Goal: Check status: Check status

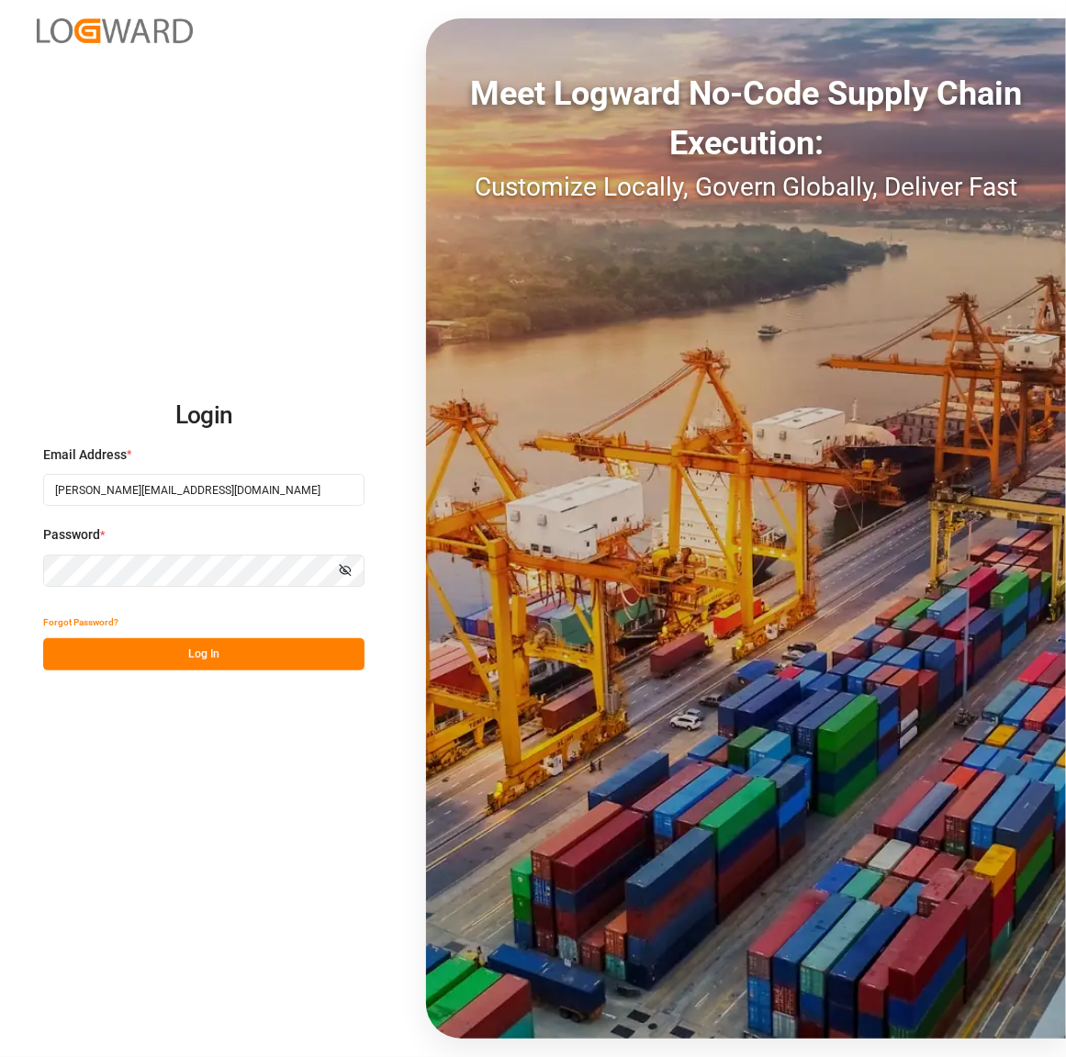
drag, startPoint x: 0, startPoint y: 0, endPoint x: 197, endPoint y: 653, distance: 682.2
click at [197, 653] on button "Log In" at bounding box center [203, 654] width 321 height 32
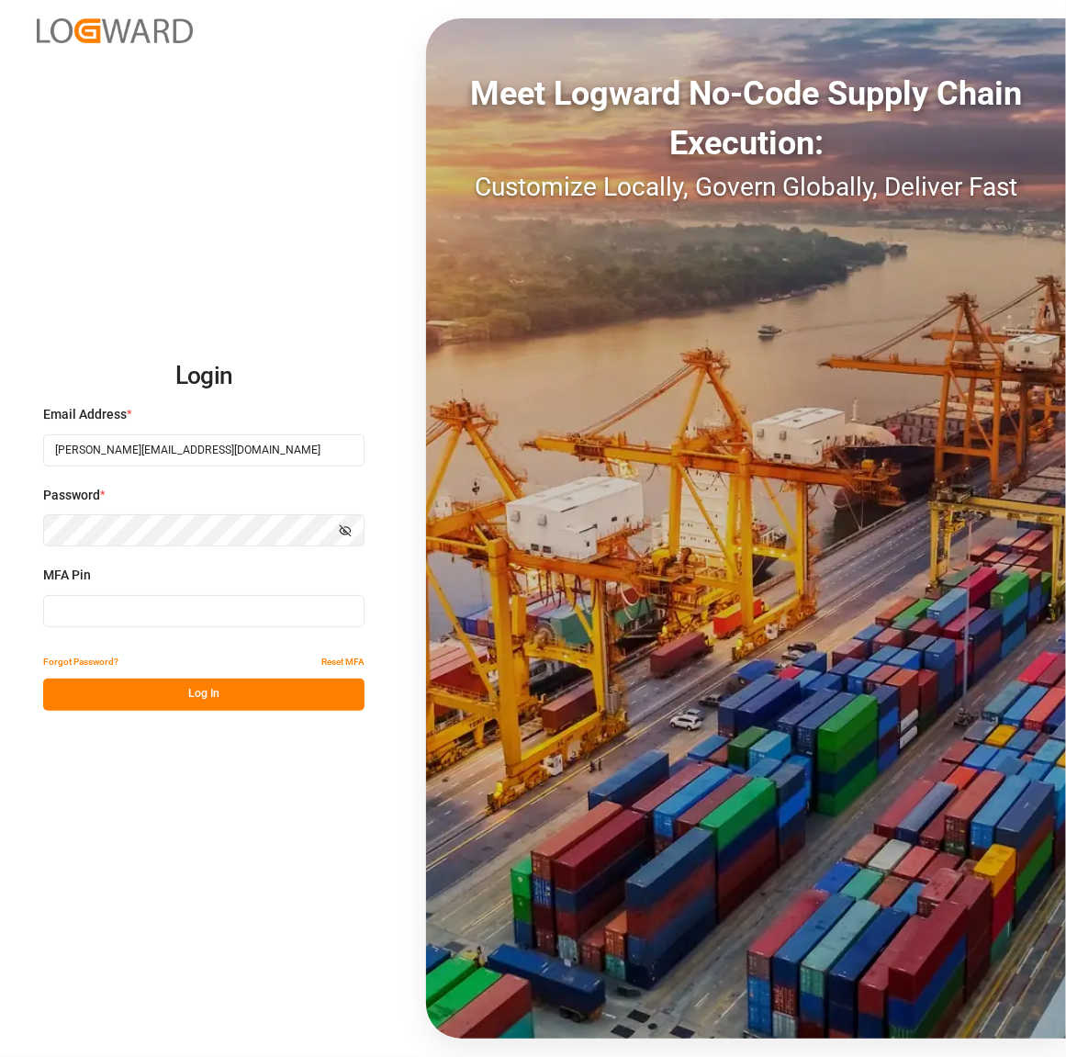
click at [130, 693] on button "Log In" at bounding box center [203, 695] width 321 height 32
click at [103, 620] on input at bounding box center [203, 611] width 321 height 32
click at [53, 604] on input at bounding box center [203, 611] width 321 height 32
click at [72, 606] on input at bounding box center [203, 611] width 321 height 32
type input "320886"
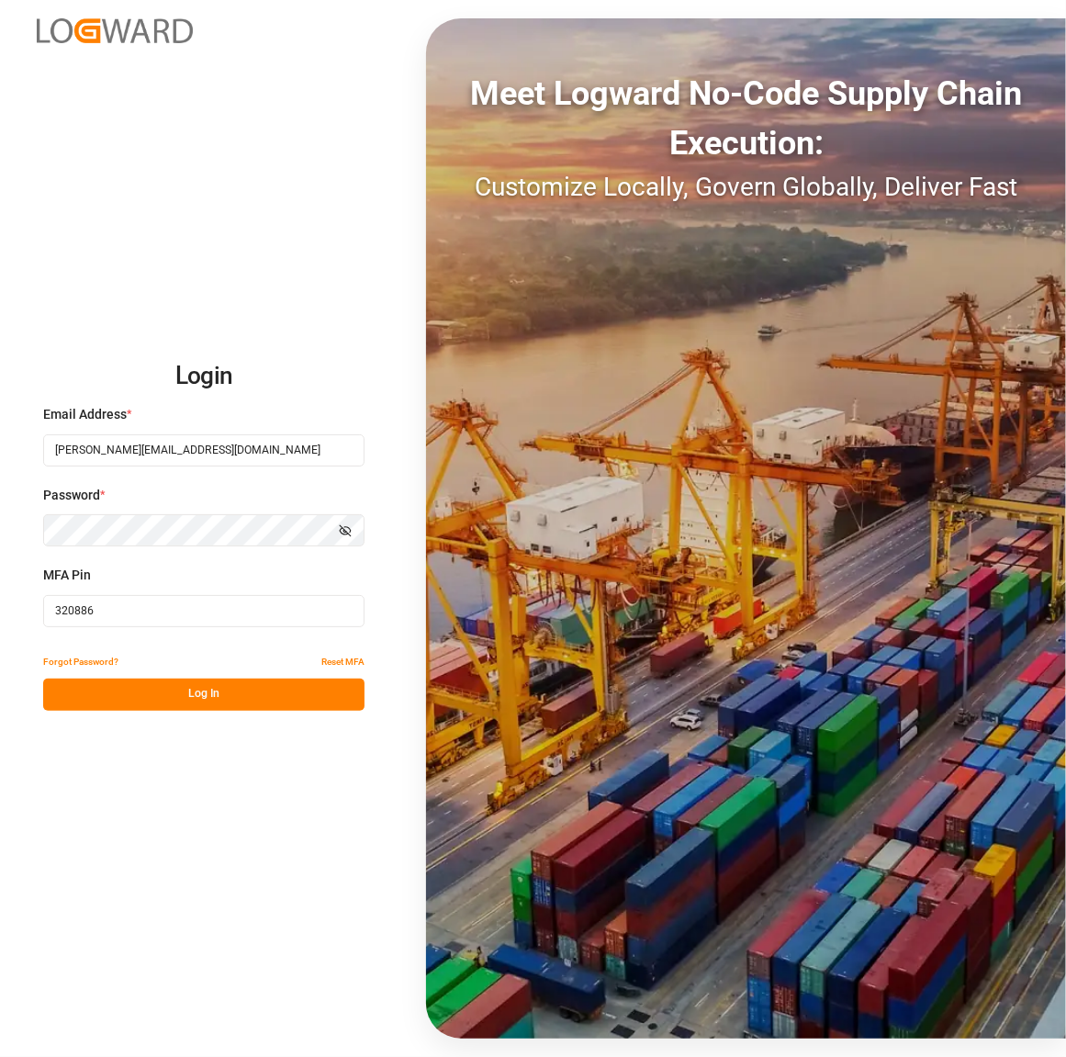
click at [170, 705] on button "Log In" at bounding box center [203, 695] width 321 height 32
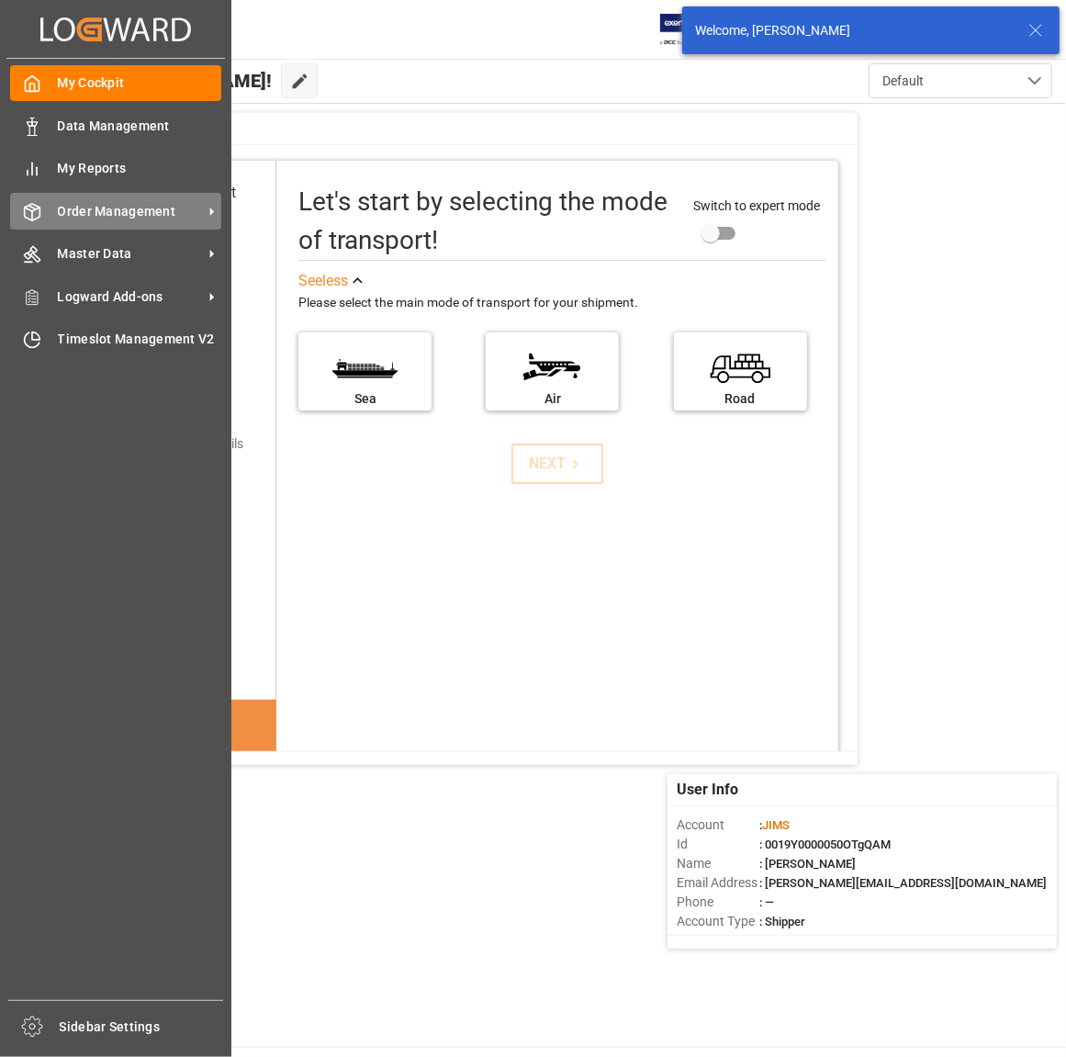
click at [43, 218] on div "Order Management Order Management" at bounding box center [115, 211] width 211 height 36
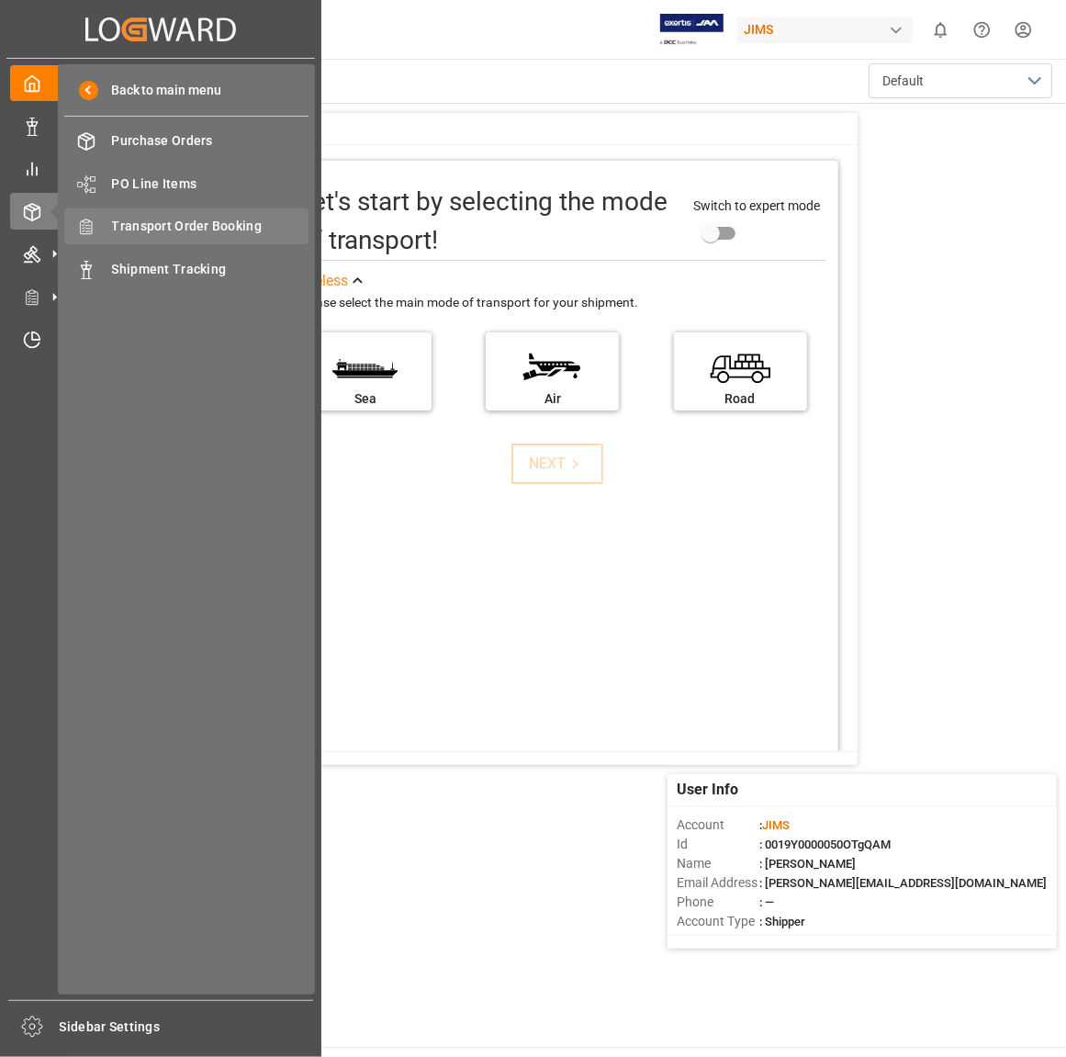
click at [242, 239] on div "Transport Order Booking Transport Order Booking" at bounding box center [186, 226] width 244 height 36
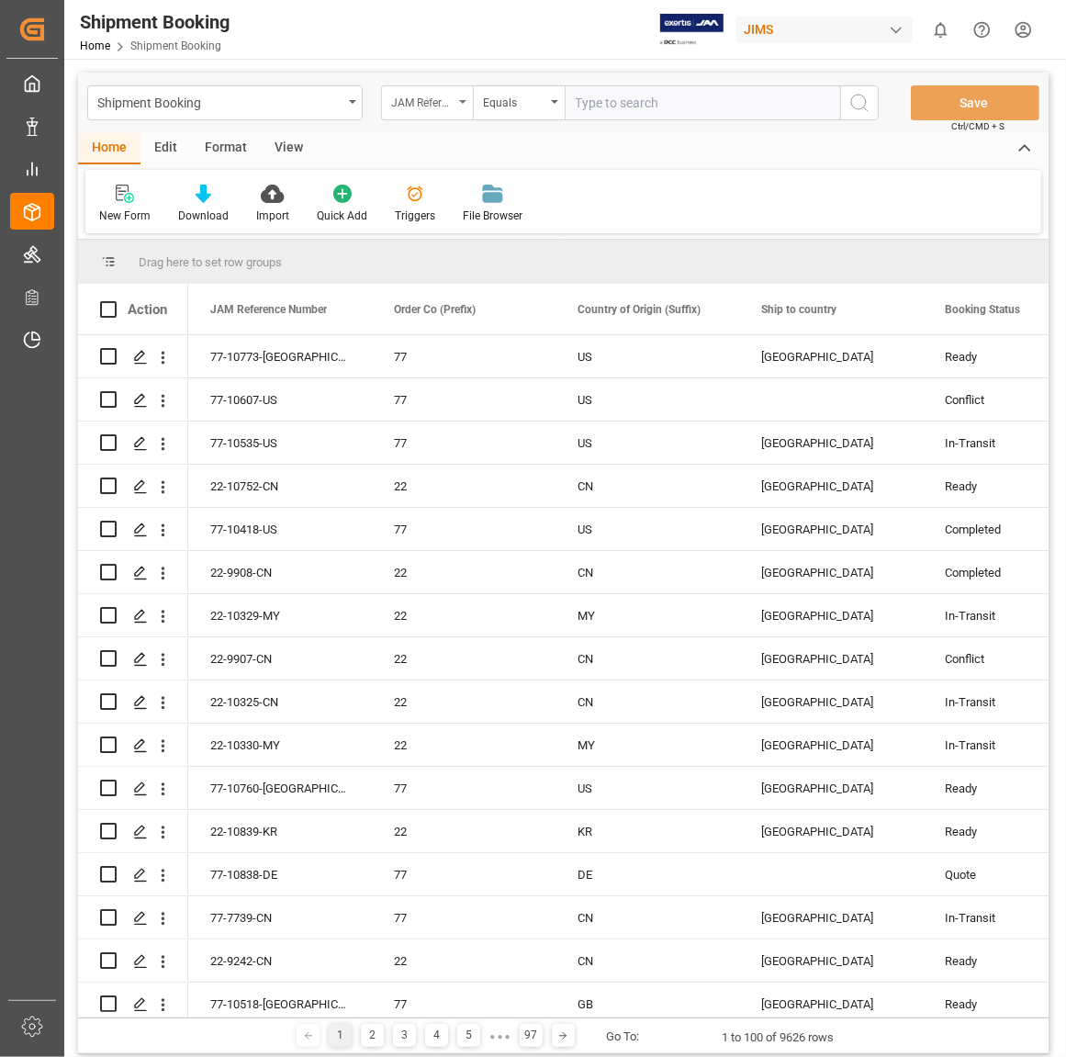
click at [460, 103] on icon "open menu" at bounding box center [462, 102] width 7 height 4
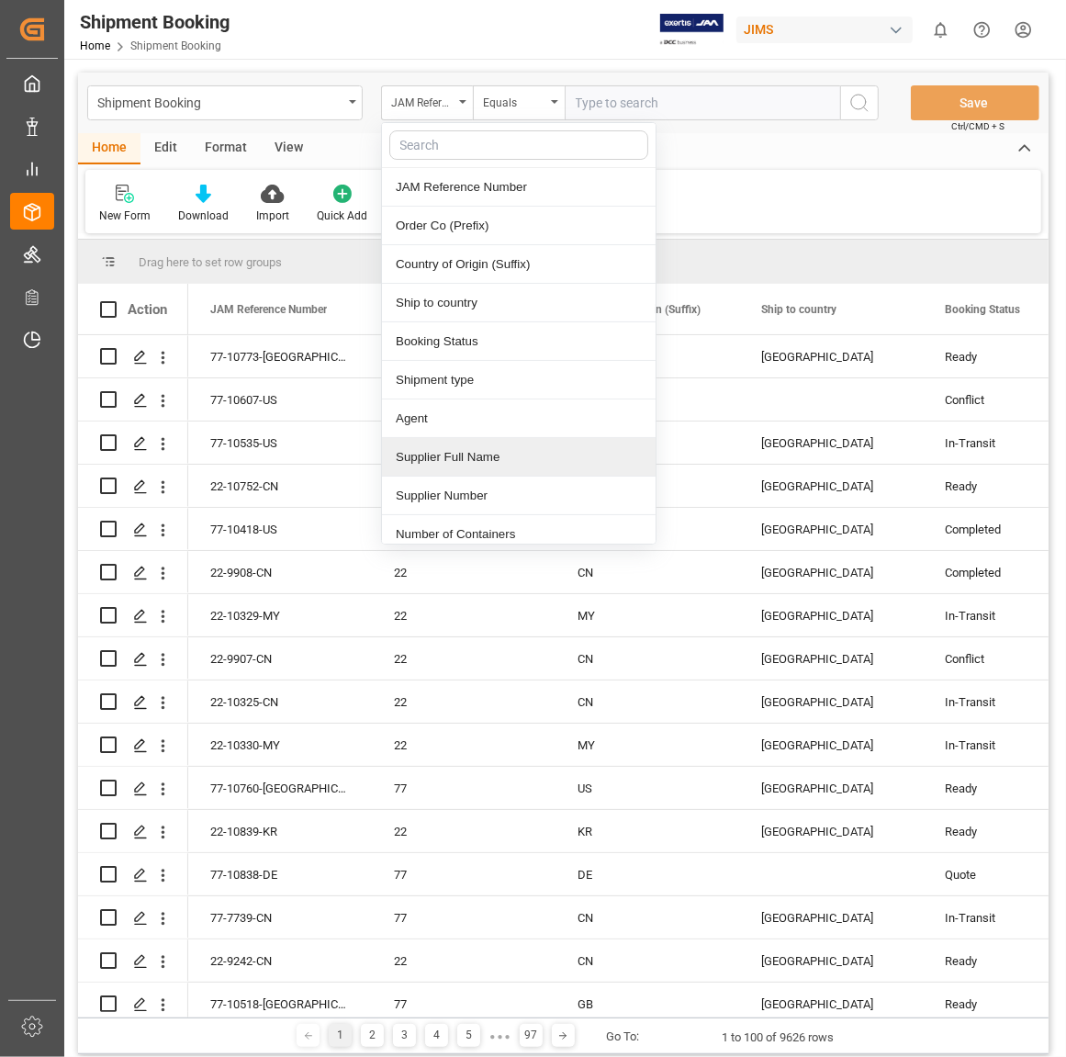
click at [487, 457] on div "Supplier Full Name" at bounding box center [519, 457] width 274 height 39
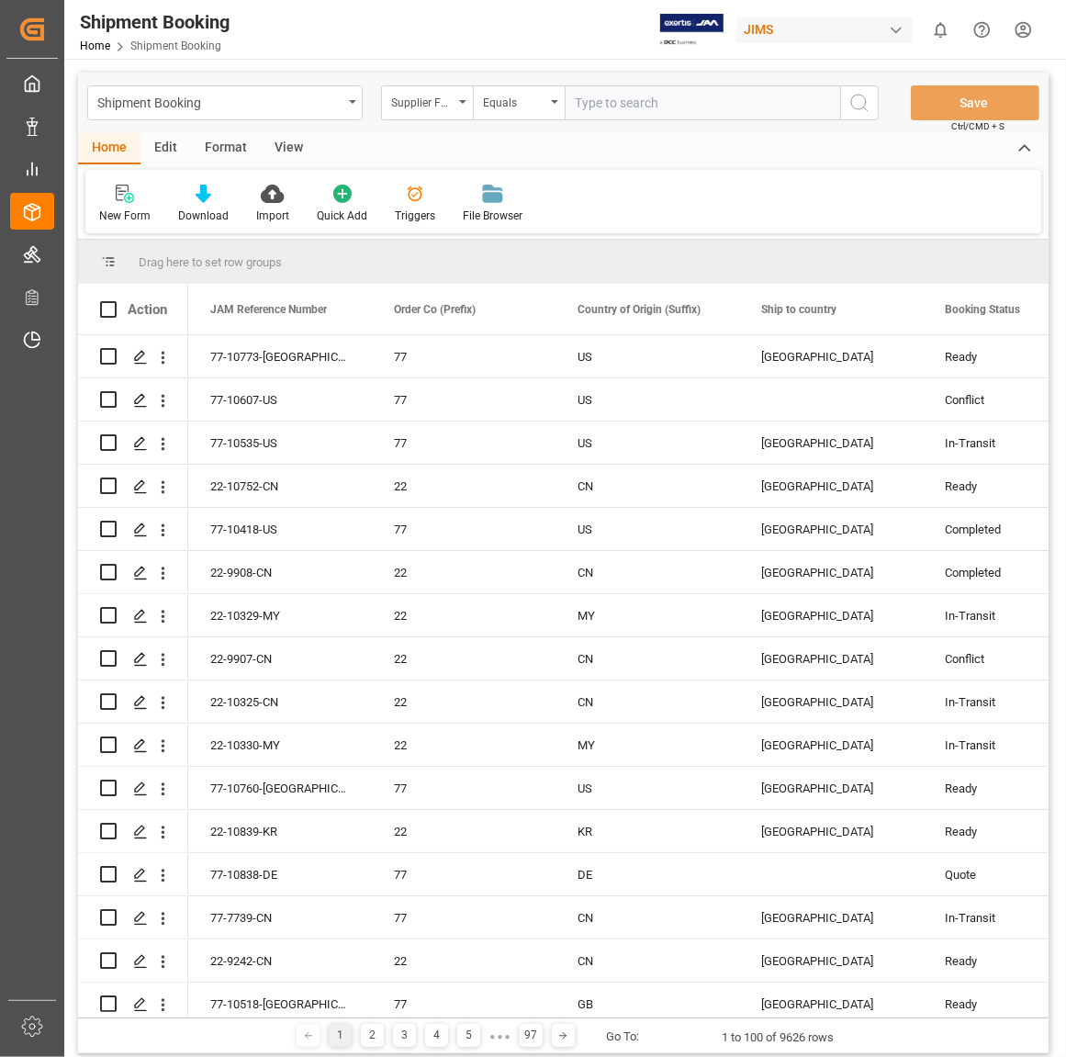
click at [602, 108] on input "text" at bounding box center [703, 102] width 276 height 35
type input "311097"
click at [727, 179] on div "New Form Download Import Quick Add Triggers File Browser" at bounding box center [563, 201] width 956 height 63
click at [854, 102] on icon "search button" at bounding box center [860, 103] width 22 height 22
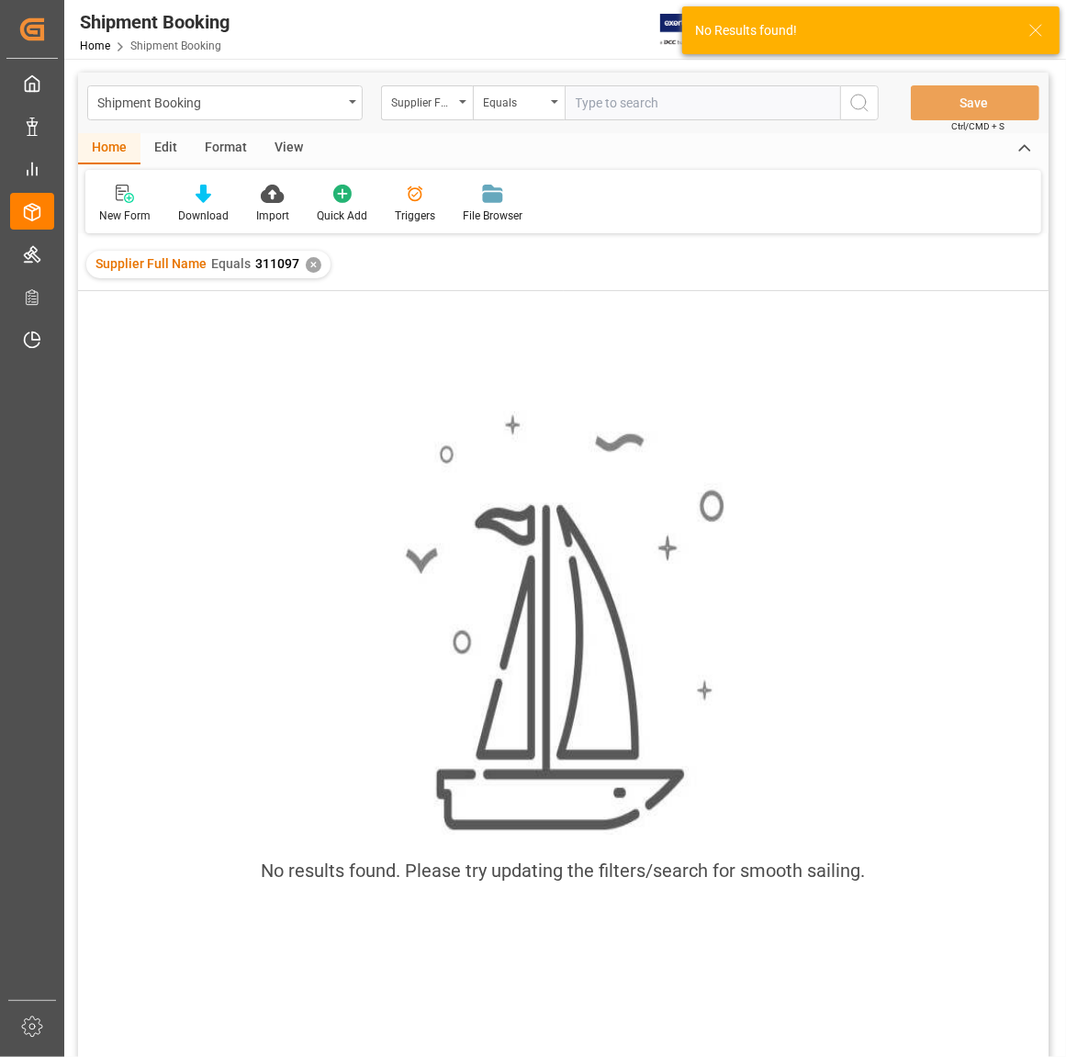
click at [313, 262] on div "✕" at bounding box center [314, 265] width 16 height 16
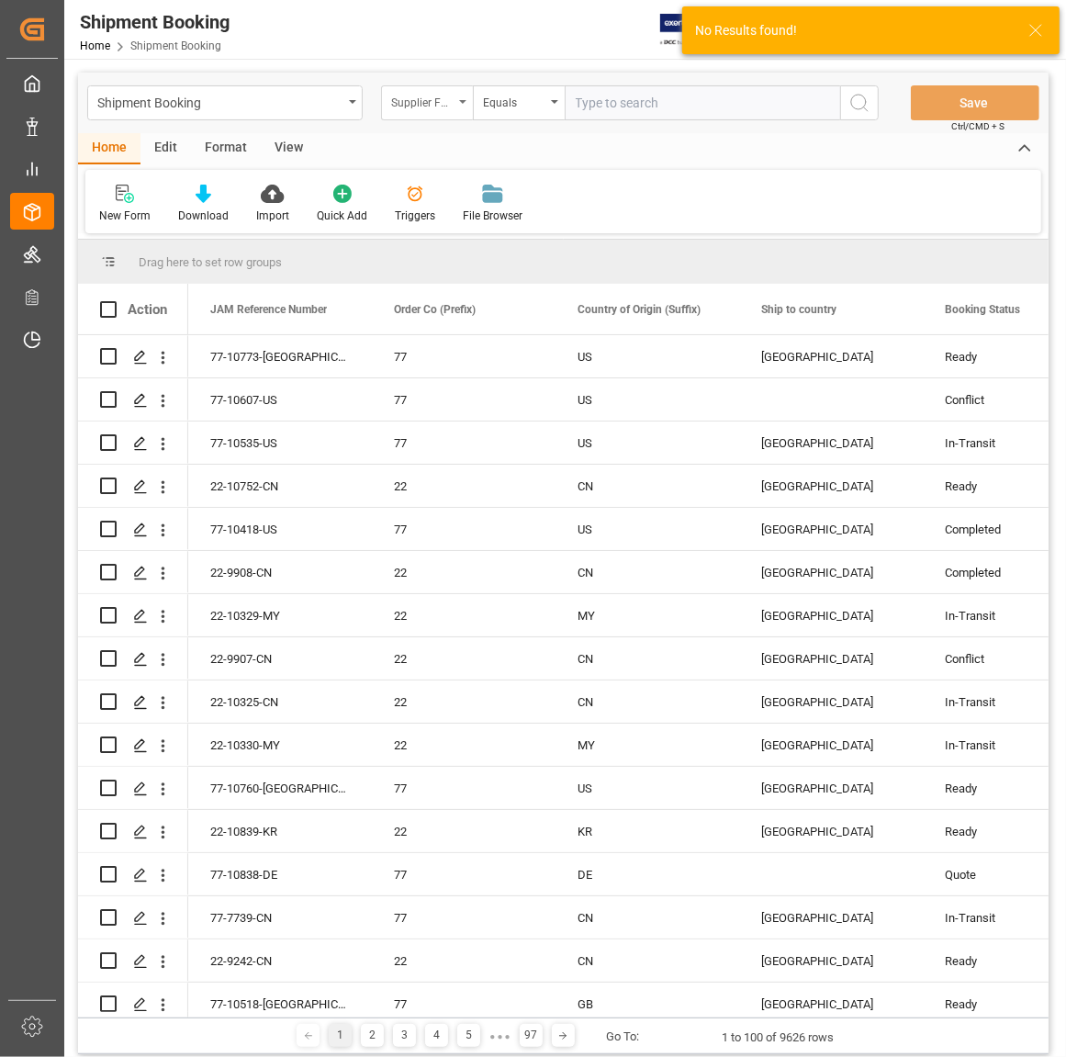
click at [462, 100] on icon "open menu" at bounding box center [462, 102] width 7 height 4
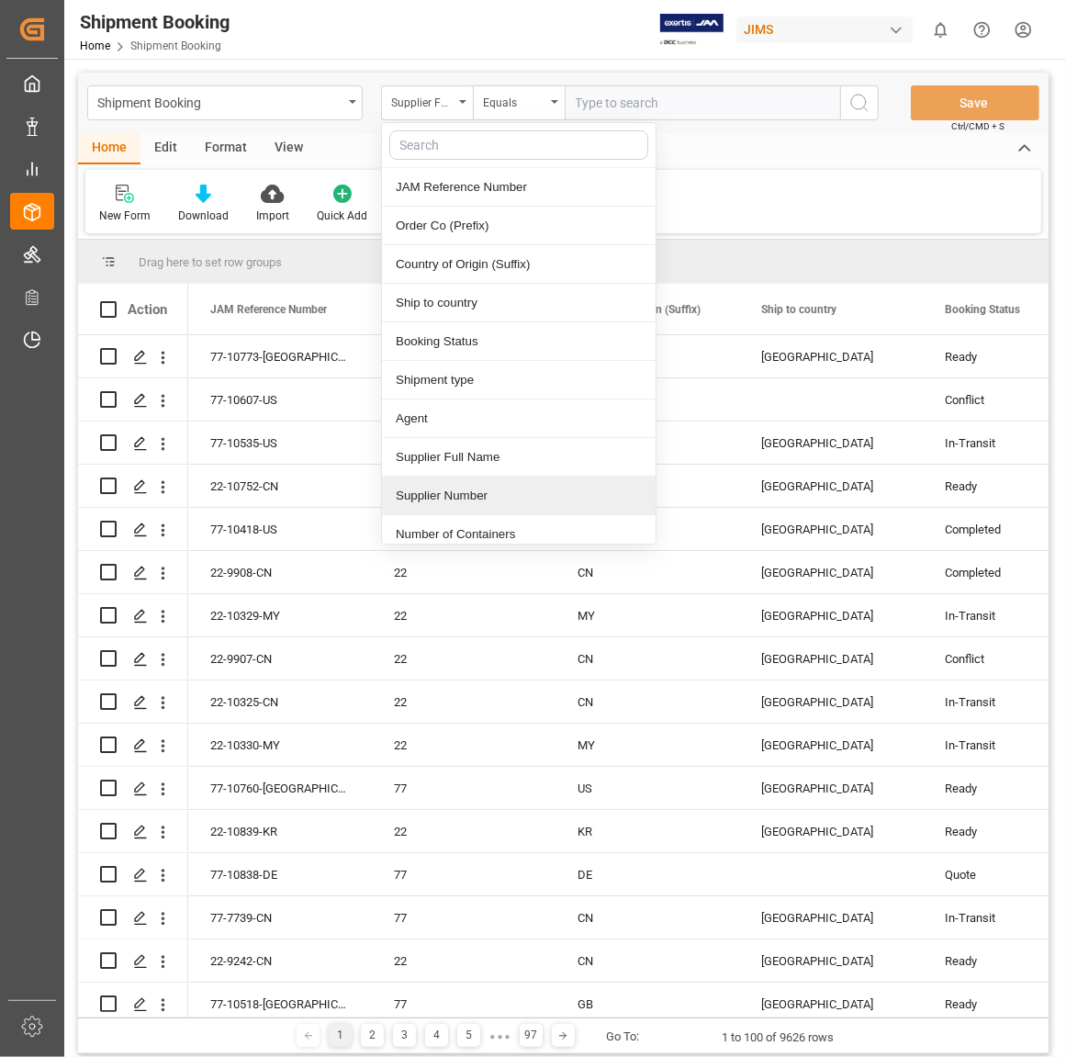
click at [479, 505] on div "Supplier Number" at bounding box center [519, 496] width 274 height 39
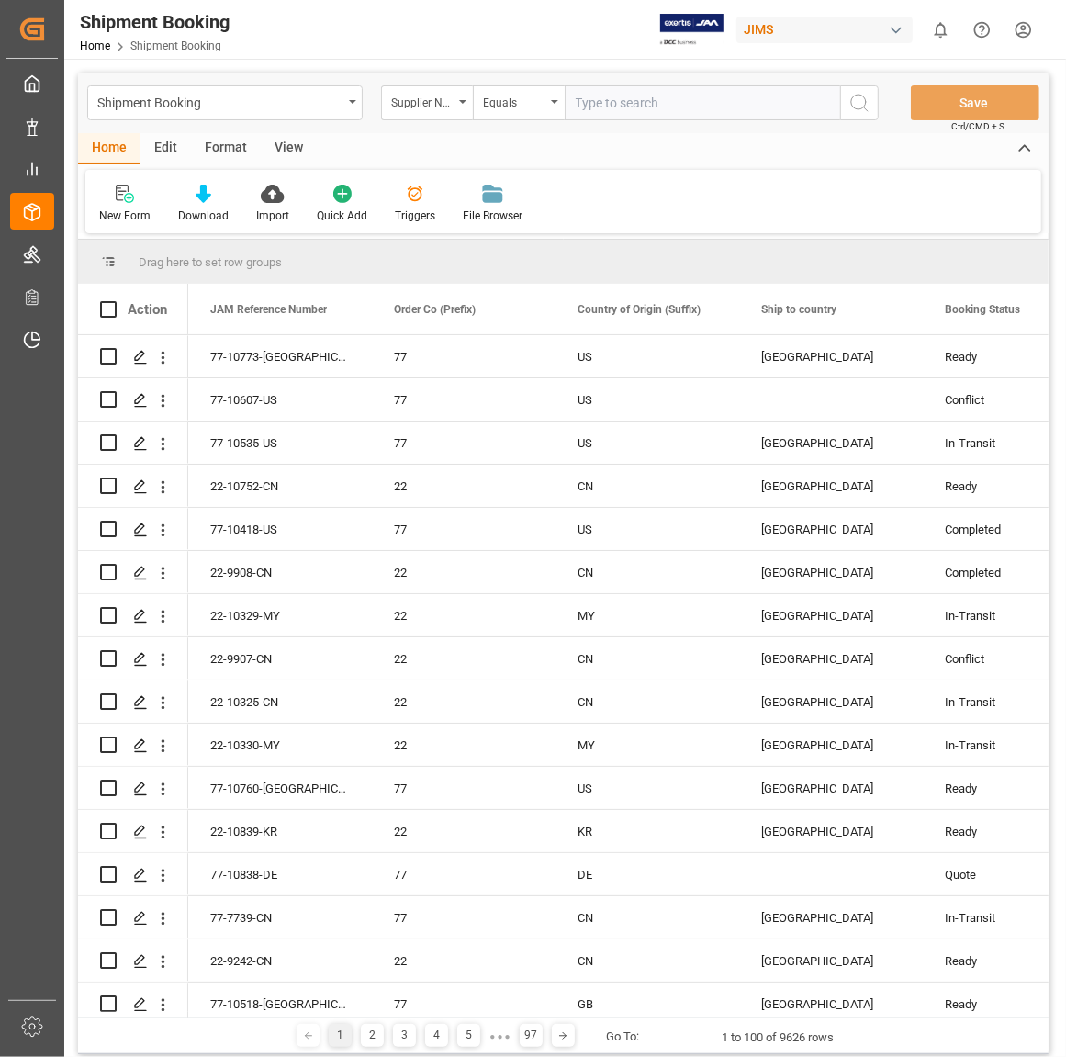
click at [594, 98] on input "text" at bounding box center [703, 102] width 276 height 35
type input "311097"
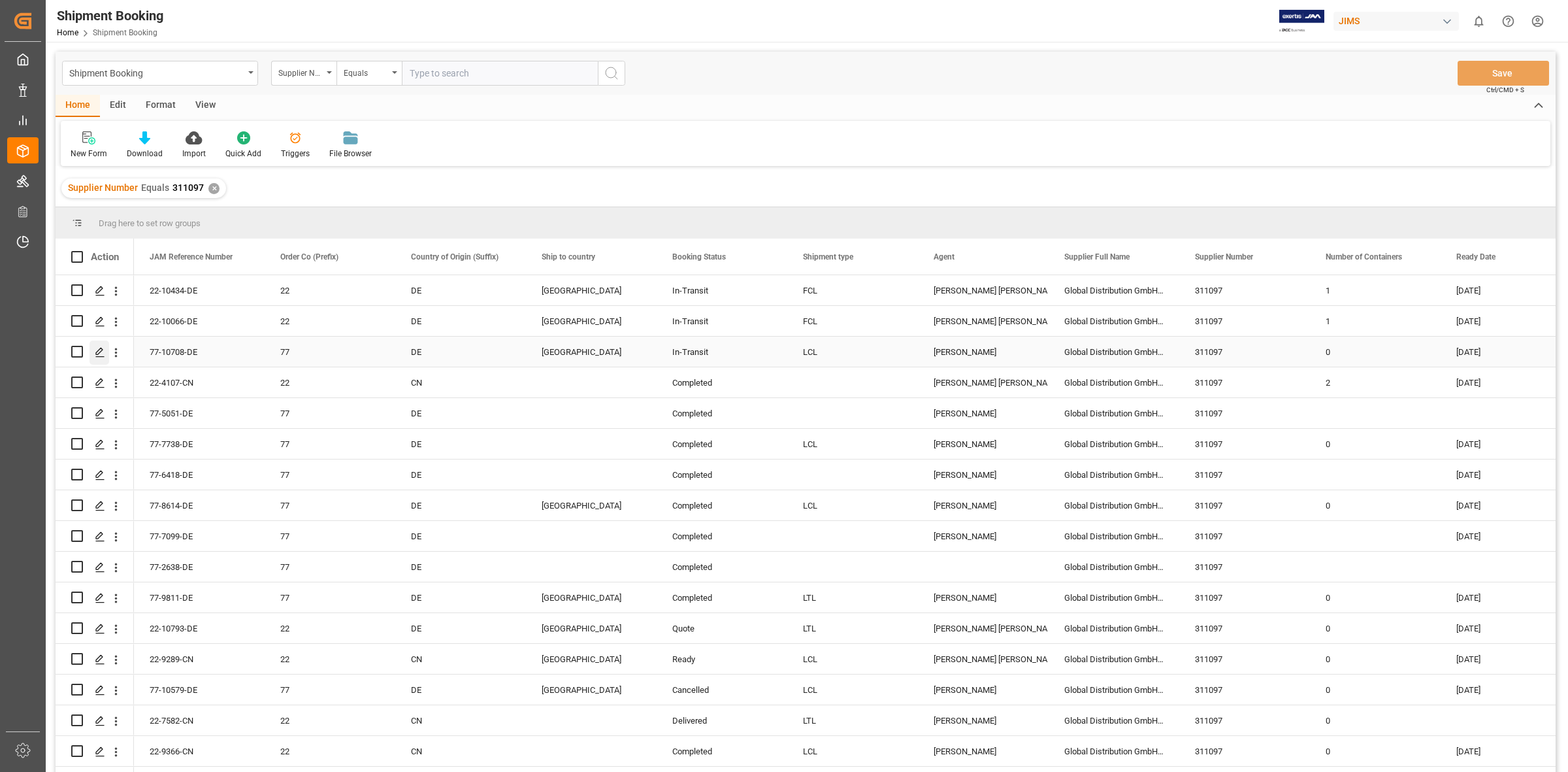
click at [92, 351] on div "Press SPACE to select this row." at bounding box center [100, 352] width 20 height 24
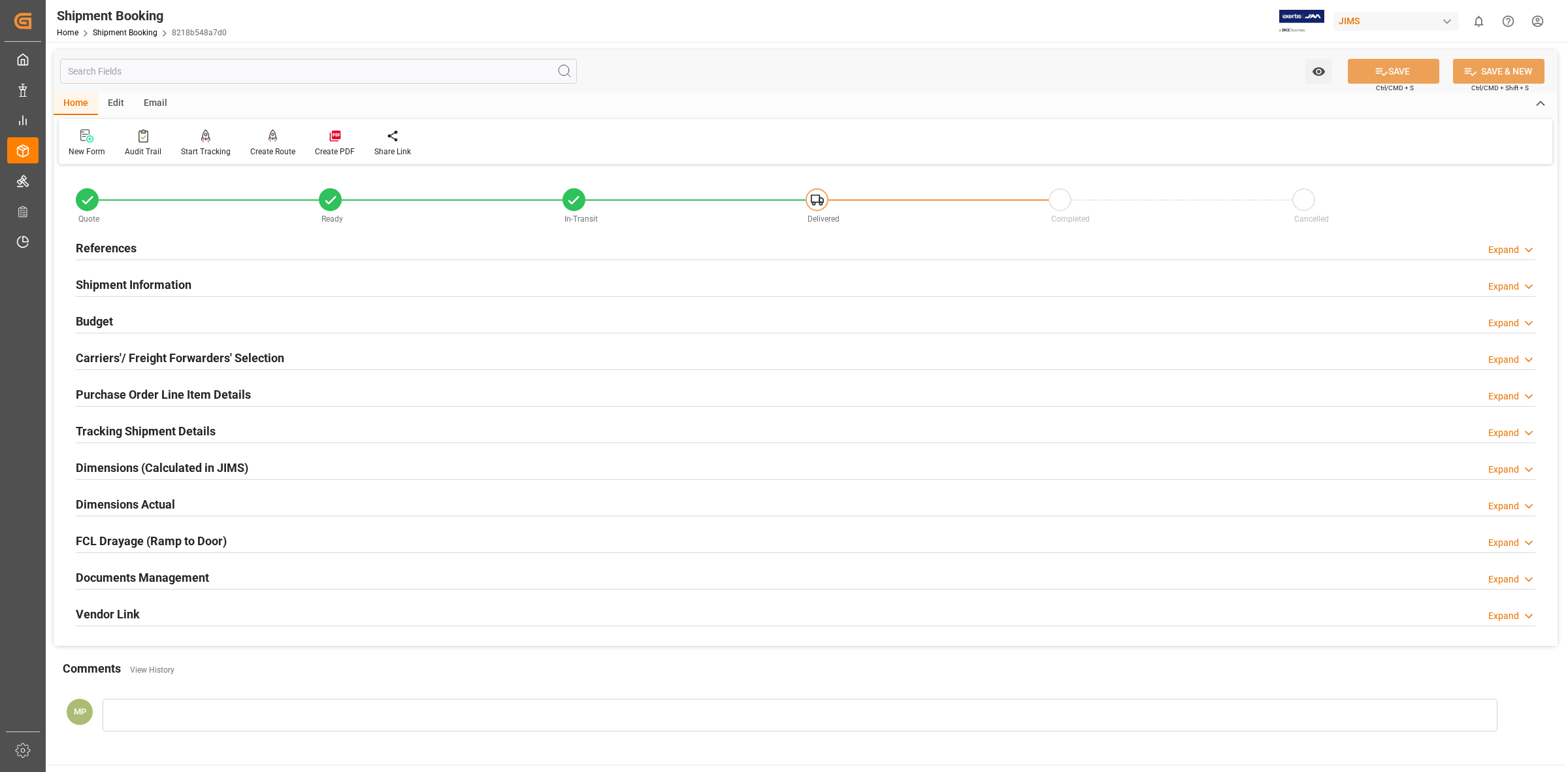
click at [168, 566] on div "Documents Management" at bounding box center [142, 576] width 133 height 25
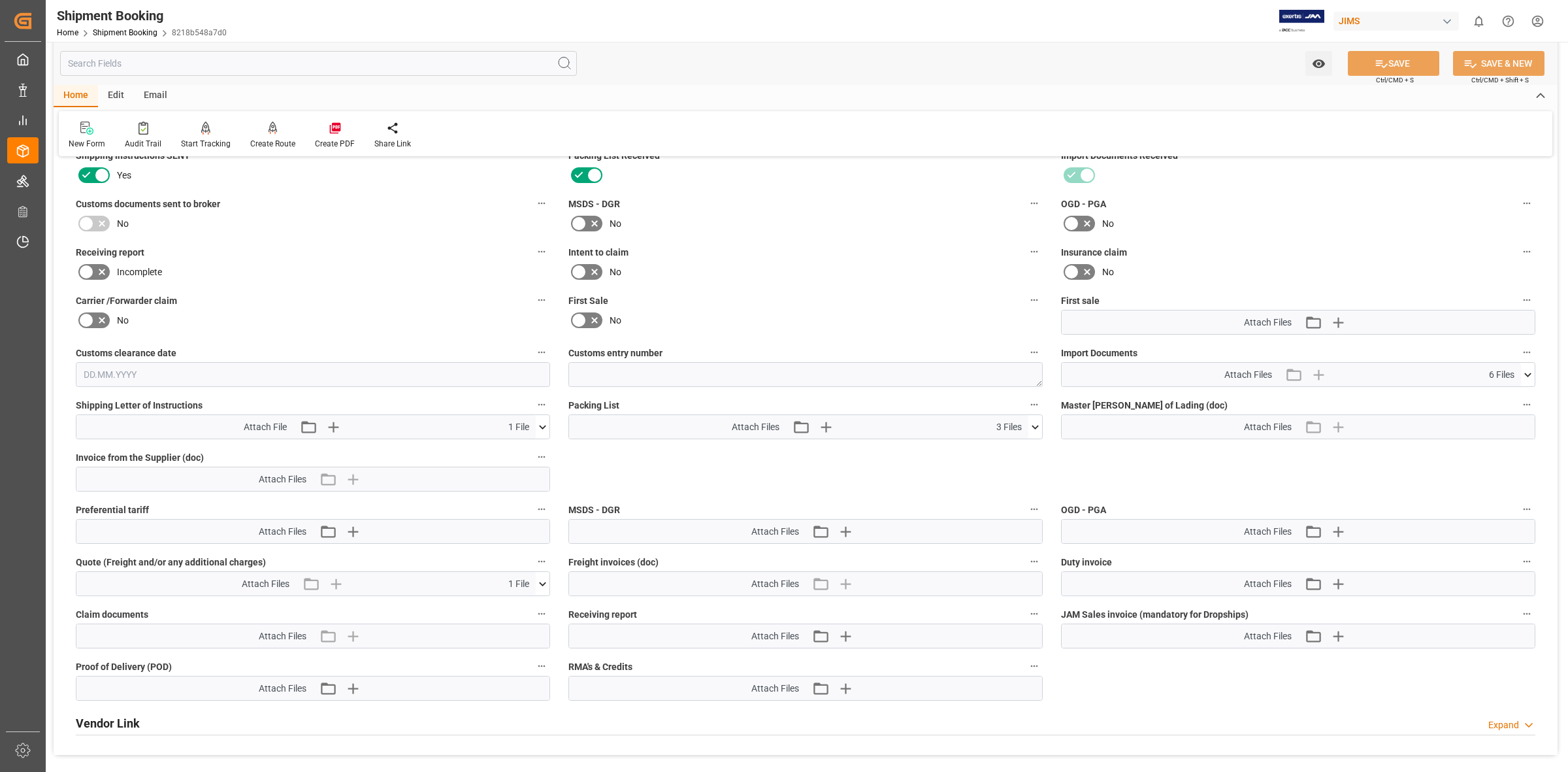
scroll to position [490, 0]
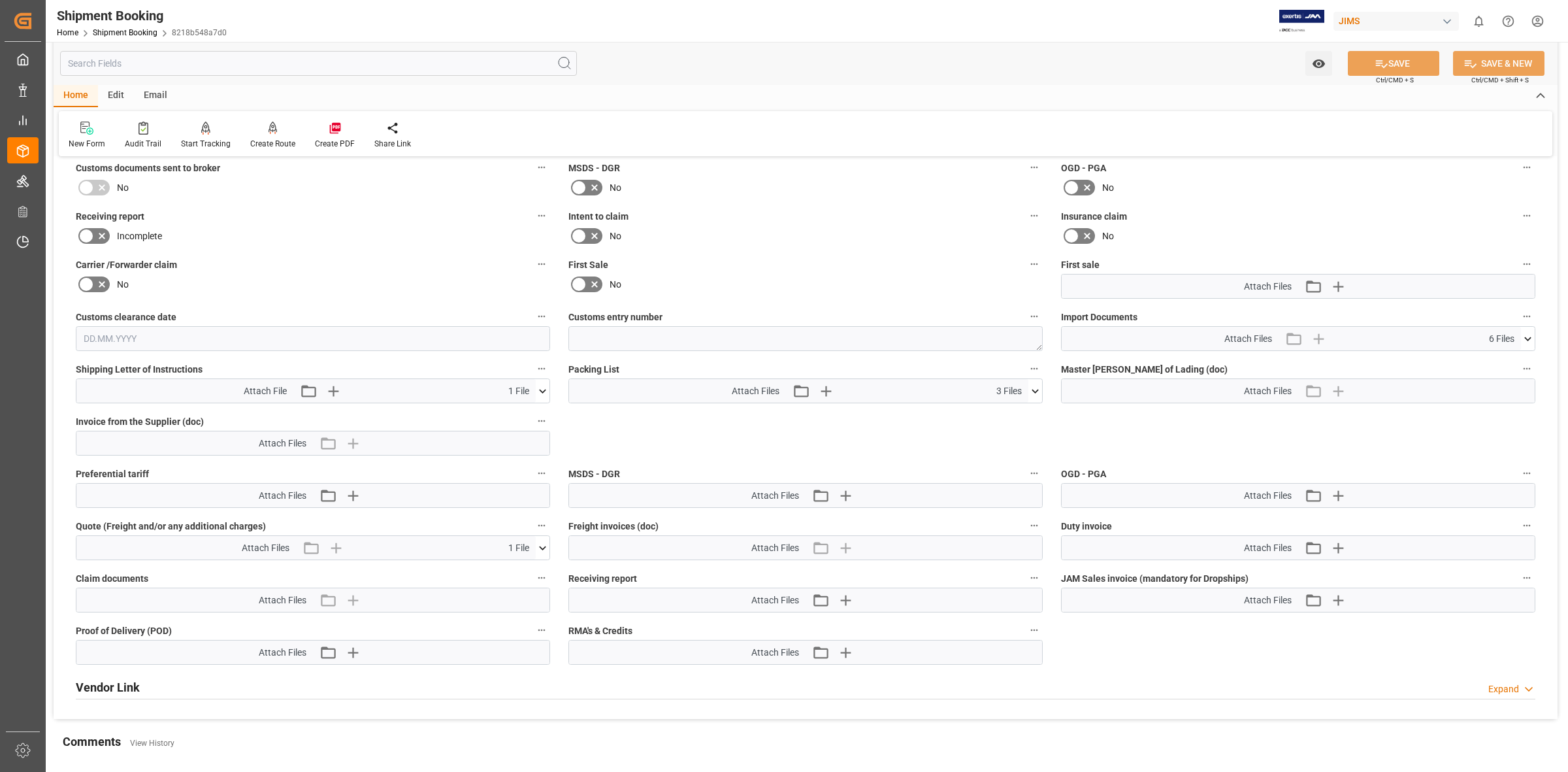
drag, startPoint x: 1530, startPoint y: 333, endPoint x: 1397, endPoint y: 364, distance: 136.6
click at [758, 334] on icon at bounding box center [1527, 339] width 14 height 14
click at [758, 361] on icon at bounding box center [1493, 363] width 14 height 14
